Goal: Find specific page/section: Find specific page/section

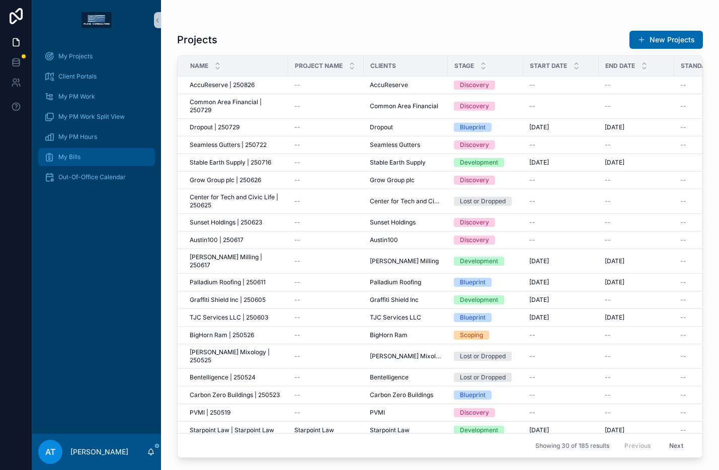
click at [85, 156] on div "My Bills" at bounding box center [96, 157] width 105 height 16
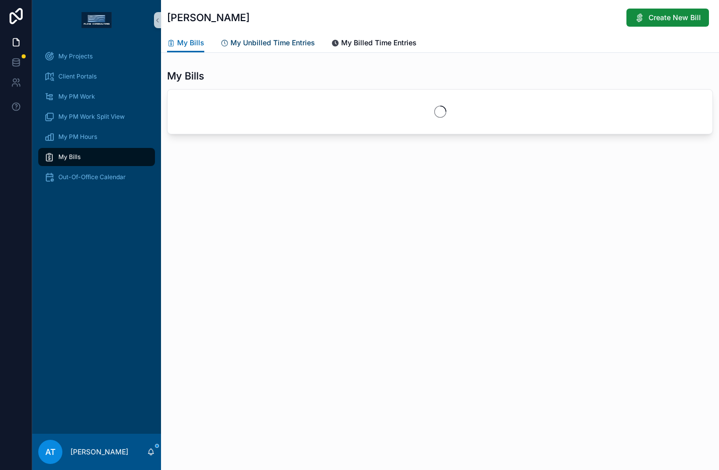
click at [282, 42] on span "My Unbilled Time Entries" at bounding box center [272, 43] width 84 height 10
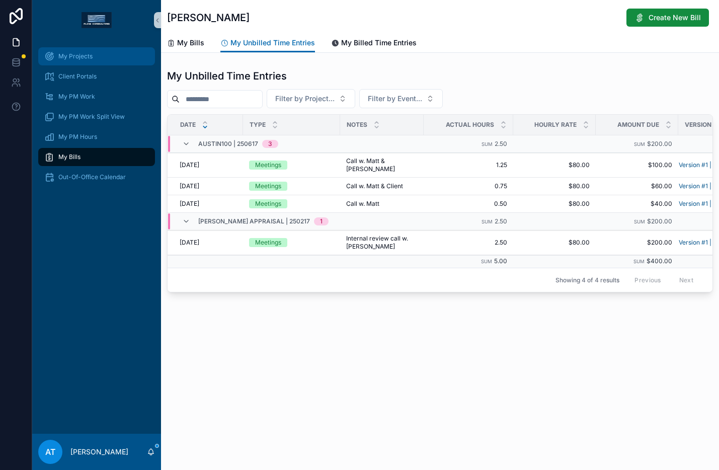
click at [94, 61] on div "My Projects" at bounding box center [96, 56] width 105 height 16
